Goal: Information Seeking & Learning: Learn about a topic

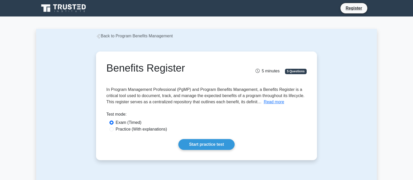
click at [125, 36] on link "Back to Program Benefits Management" at bounding box center [134, 36] width 77 height 4
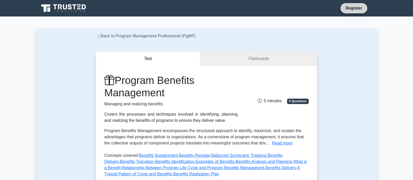
click at [352, 9] on link "Register" at bounding box center [353, 8] width 23 height 6
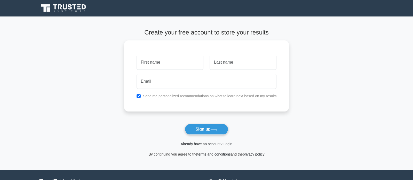
click at [225, 143] on link "Already have an account? Login" at bounding box center [207, 144] width 52 height 4
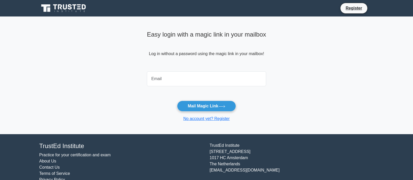
click at [194, 76] on input "email" at bounding box center [206, 78] width 119 height 15
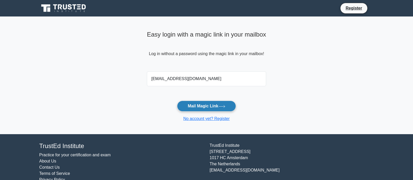
type input "[EMAIL_ADDRESS][DOMAIN_NAME]"
click at [218, 107] on button "Mail Magic Link" at bounding box center [206, 106] width 59 height 11
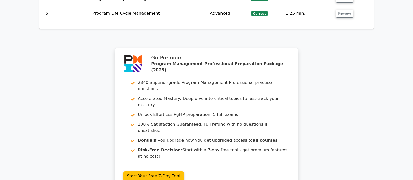
scroll to position [774, 0]
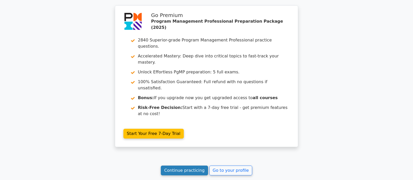
click at [195, 166] on link "Continue practicing" at bounding box center [184, 171] width 47 height 10
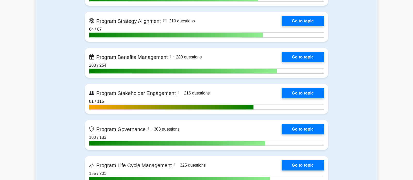
scroll to position [434, 0]
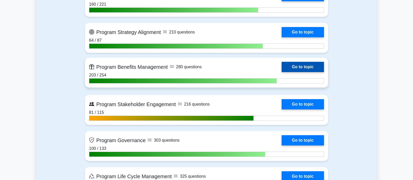
click at [304, 65] on link "Go to topic" at bounding box center [303, 67] width 42 height 10
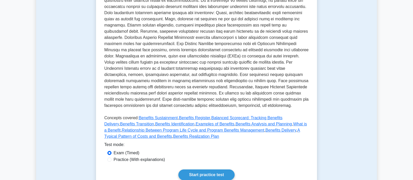
scroll to position [108, 0]
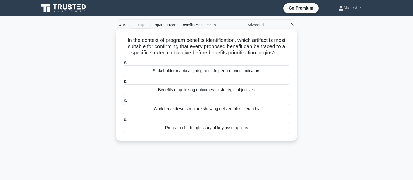
click at [223, 91] on div "Benefits map linking outcomes to strategic objectives" at bounding box center [206, 90] width 167 height 11
click at [123, 83] on input "b. Benefits map linking outcomes to strategic objectives" at bounding box center [123, 81] width 0 height 3
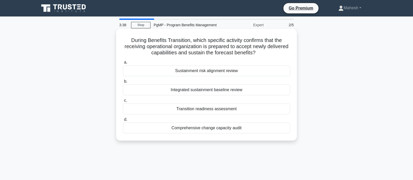
click at [207, 110] on div "Transition readiness assessment" at bounding box center [206, 109] width 167 height 11
click at [123, 102] on input "c. Transition readiness assessment" at bounding box center [123, 100] width 0 height 3
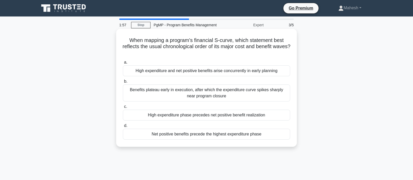
click at [220, 137] on div "Net positive benefits precede the highest expenditure phase" at bounding box center [206, 134] width 167 height 11
click at [123, 128] on input "d. Net positive benefits precede the highest expenditure phase" at bounding box center [123, 125] width 0 height 3
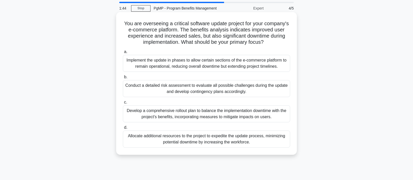
scroll to position [27, 0]
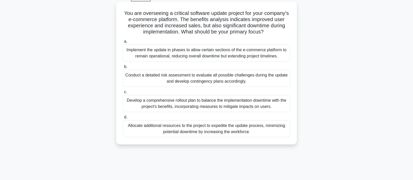
click at [205, 101] on div "Develop a comprehensive rollout plan to balance the implementation downtime wit…" at bounding box center [206, 103] width 167 height 17
click at [123, 94] on input "c. Develop a comprehensive rollout plan to balance the implementation downtime …" at bounding box center [123, 92] width 0 height 3
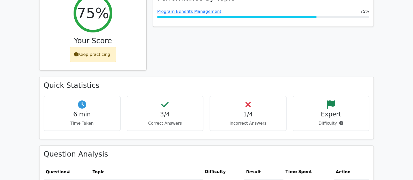
scroll to position [271, 0]
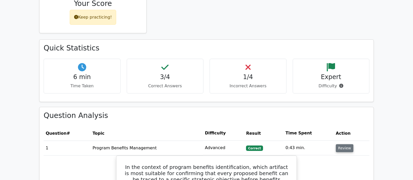
click at [347, 145] on button "Review" at bounding box center [345, 149] width 18 height 8
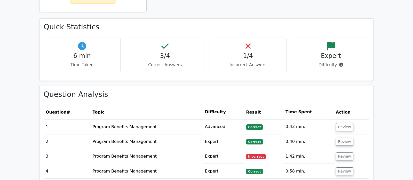
scroll to position [298, 0]
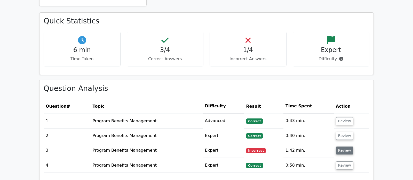
click at [339, 147] on button "Review" at bounding box center [345, 151] width 18 height 8
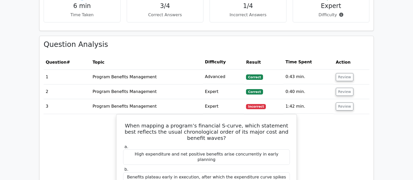
scroll to position [325, 0]
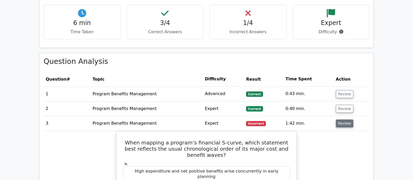
click at [347, 120] on button "Review" at bounding box center [345, 124] width 18 height 8
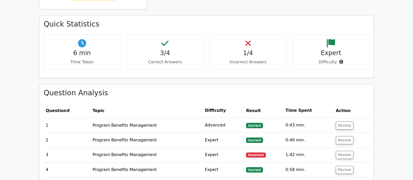
scroll to position [322, 0]
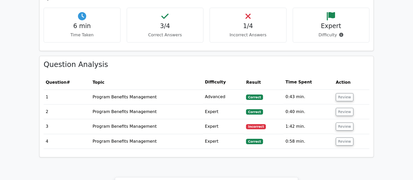
click at [350, 90] on td "Review" at bounding box center [352, 97] width 36 height 15
click at [343, 93] on button "Review" at bounding box center [345, 97] width 18 height 8
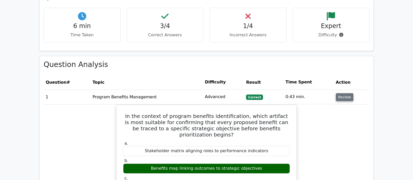
click at [343, 93] on button "Review" at bounding box center [345, 97] width 18 height 8
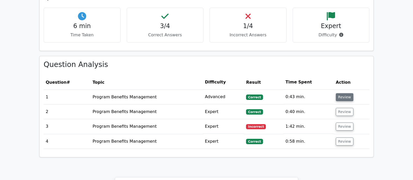
click at [343, 93] on button "Review" at bounding box center [345, 97] width 18 height 8
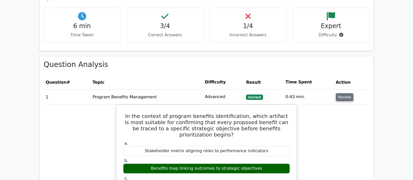
click at [343, 93] on button "Review" at bounding box center [345, 97] width 18 height 8
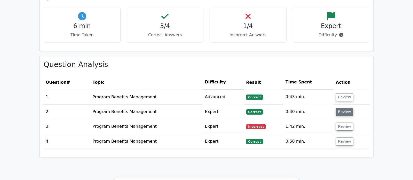
click at [344, 108] on button "Review" at bounding box center [345, 112] width 18 height 8
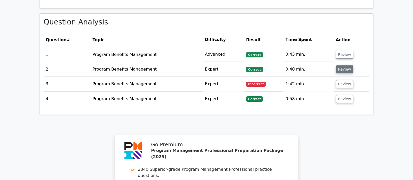
scroll to position [376, 0]
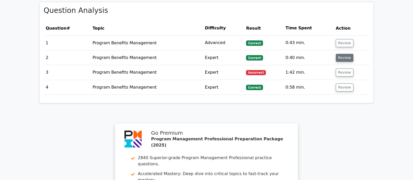
click at [345, 54] on button "Review" at bounding box center [345, 58] width 18 height 8
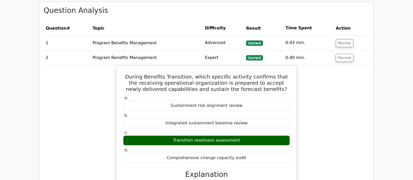
scroll to position [322, 0]
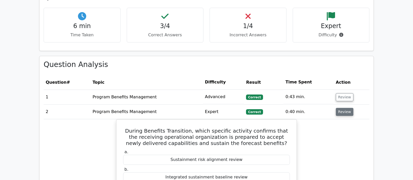
click at [343, 108] on button "Review" at bounding box center [345, 112] width 18 height 8
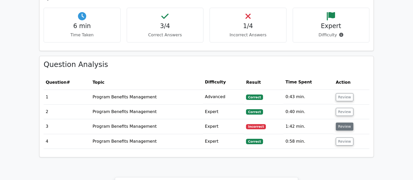
click at [341, 123] on button "Review" at bounding box center [345, 127] width 18 height 8
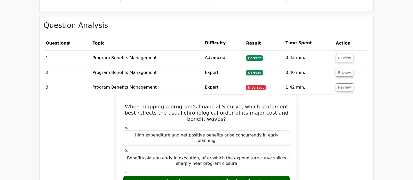
scroll to position [376, 0]
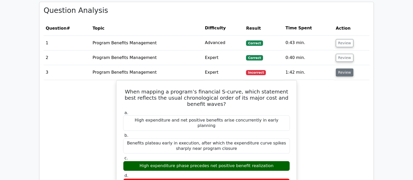
click at [347, 69] on button "Review" at bounding box center [345, 73] width 18 height 8
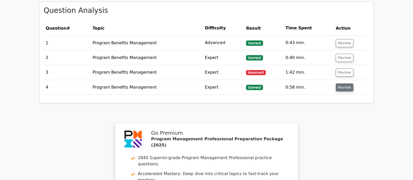
click at [340, 84] on button "Review" at bounding box center [345, 88] width 18 height 8
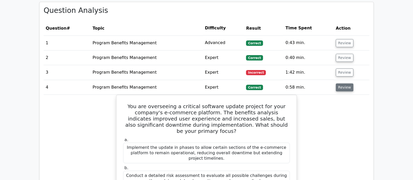
click at [340, 84] on button "Review" at bounding box center [345, 88] width 18 height 8
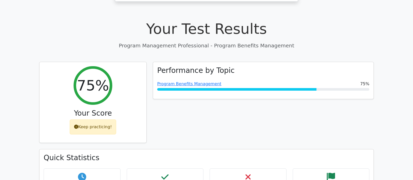
scroll to position [159, 0]
